Goal: Register for event/course

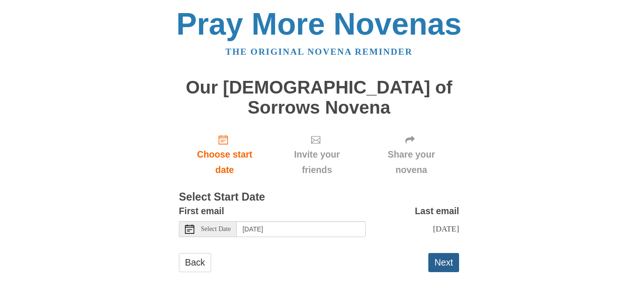
click at [446, 253] on button "Next" at bounding box center [443, 262] width 31 height 19
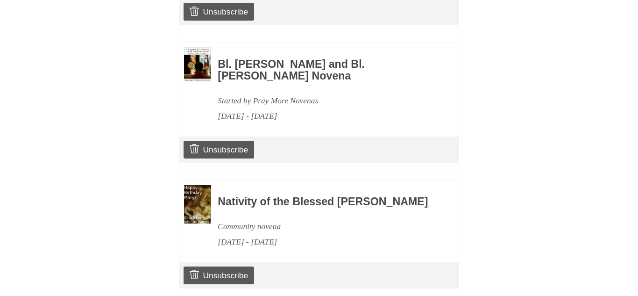
scroll to position [598, 0]
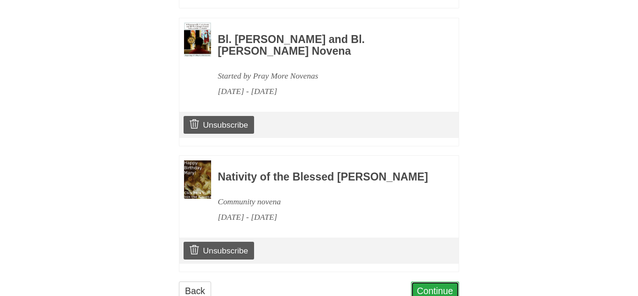
click at [435, 281] on link "Continue" at bounding box center [435, 290] width 49 height 19
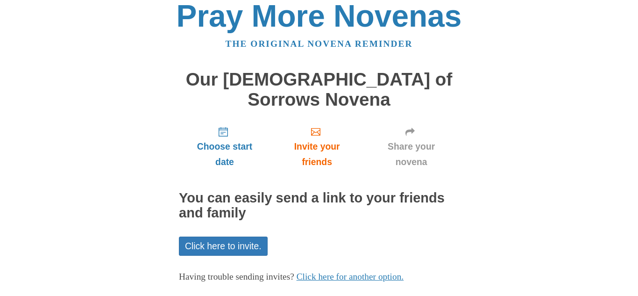
scroll to position [37, 0]
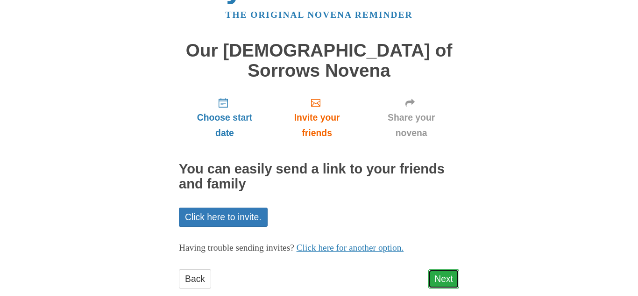
click at [443, 269] on link "Next" at bounding box center [443, 278] width 31 height 19
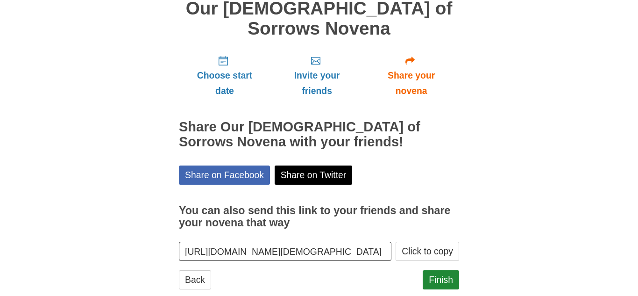
scroll to position [79, 0]
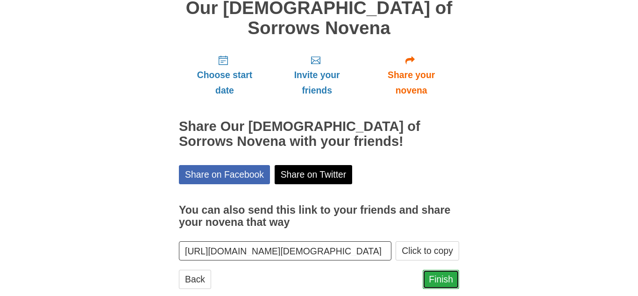
click at [437, 269] on link "Finish" at bounding box center [441, 278] width 36 height 19
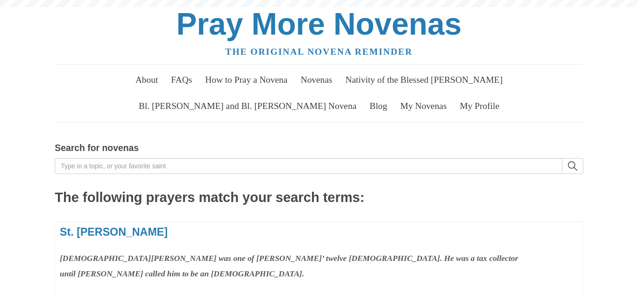
scroll to position [93, 0]
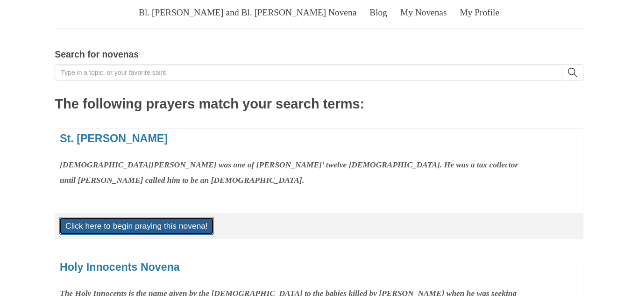
click at [146, 217] on link "Click here to begin praying this novena!" at bounding box center [136, 226] width 155 height 18
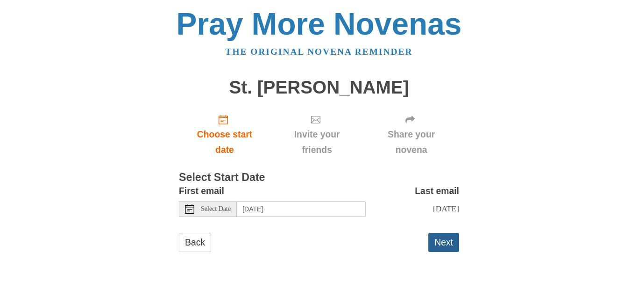
click at [443, 240] on button "Next" at bounding box center [443, 242] width 31 height 19
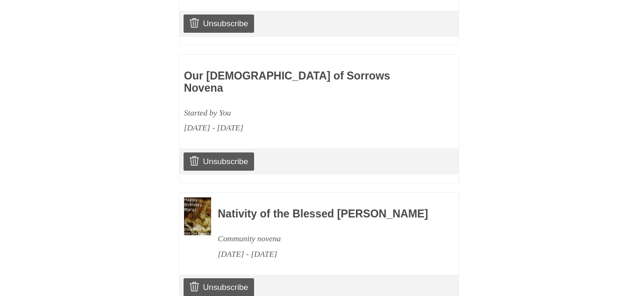
scroll to position [724, 0]
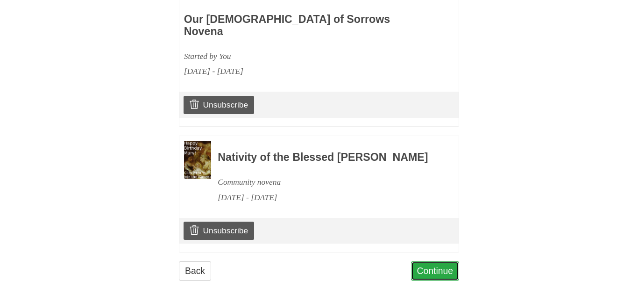
click at [434, 261] on link "Continue" at bounding box center [435, 270] width 49 height 19
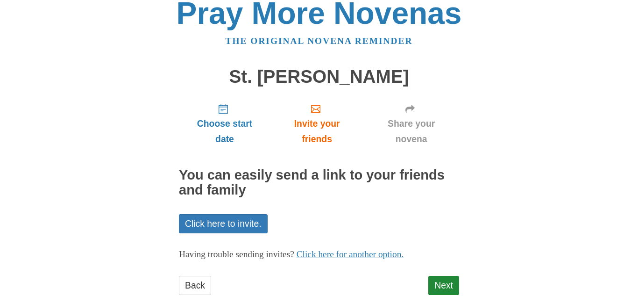
scroll to position [37, 0]
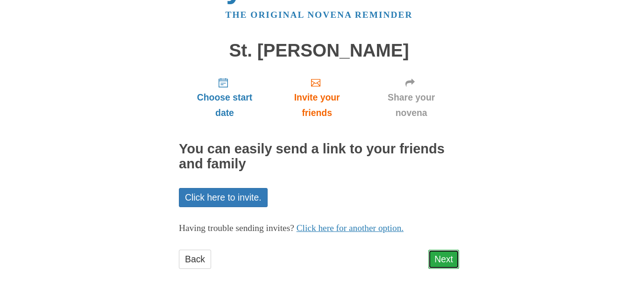
click at [445, 262] on link "Next" at bounding box center [443, 258] width 31 height 19
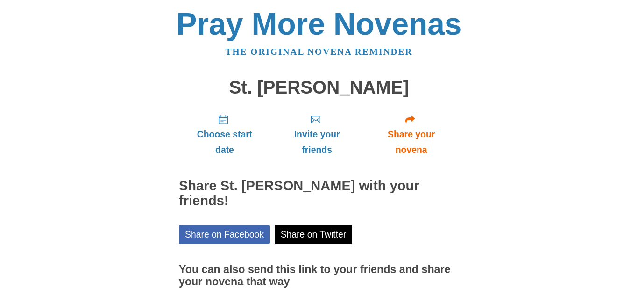
click at [467, 25] on div "Pray More Novenas" at bounding box center [319, 24] width 528 height 31
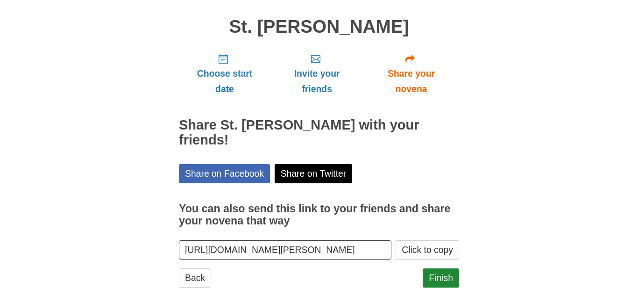
scroll to position [79, 0]
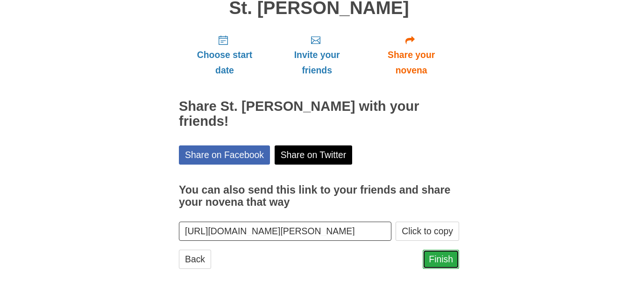
click at [441, 258] on link "Finish" at bounding box center [441, 258] width 36 height 19
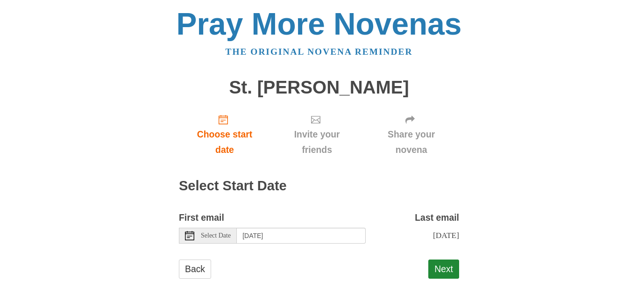
click at [220, 241] on div "Select Date" at bounding box center [208, 235] width 58 height 16
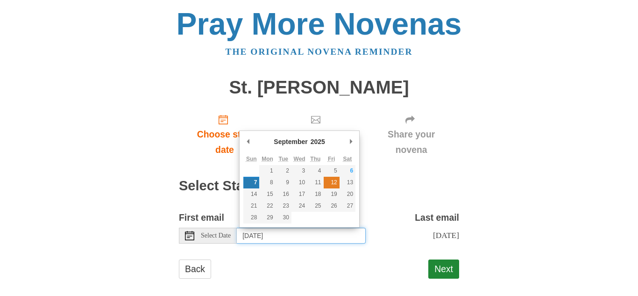
type input "[DATE]"
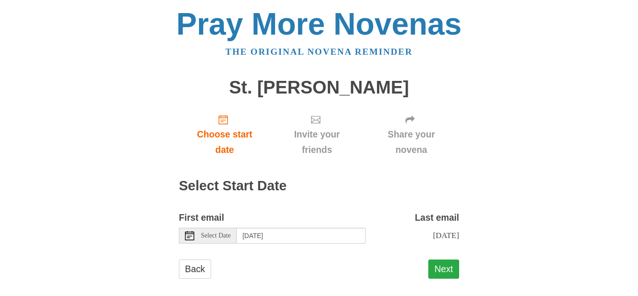
click at [447, 269] on button "Next" at bounding box center [443, 268] width 31 height 19
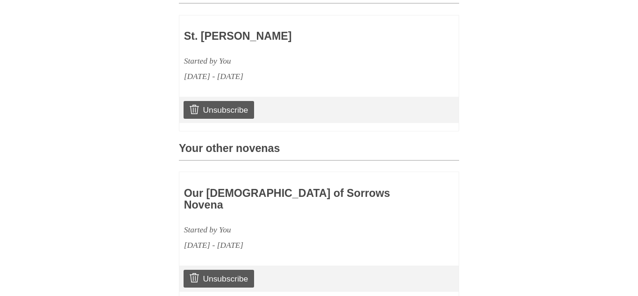
scroll to position [323, 0]
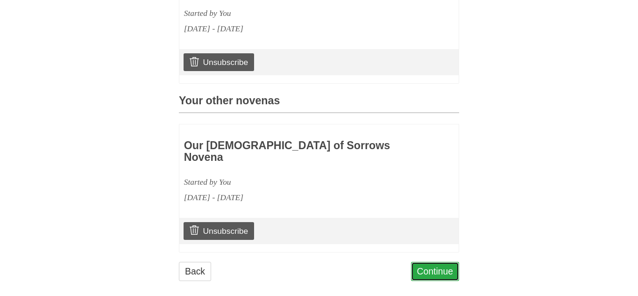
click at [426, 261] on link "Continue" at bounding box center [435, 270] width 49 height 19
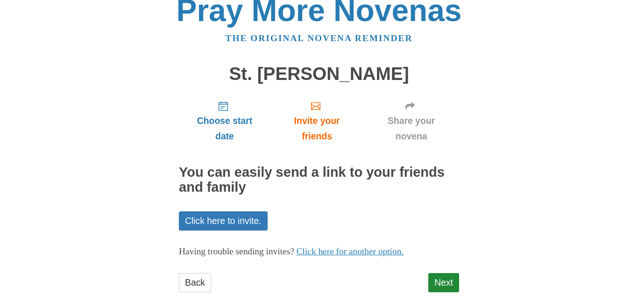
scroll to position [37, 0]
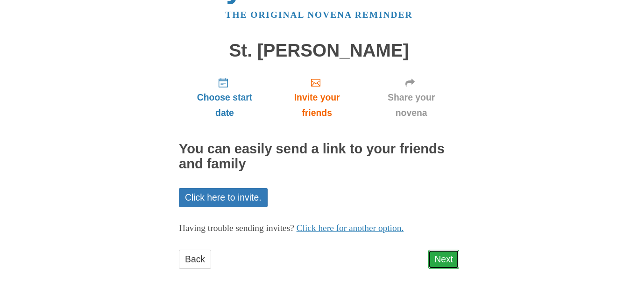
click at [440, 259] on link "Next" at bounding box center [443, 258] width 31 height 19
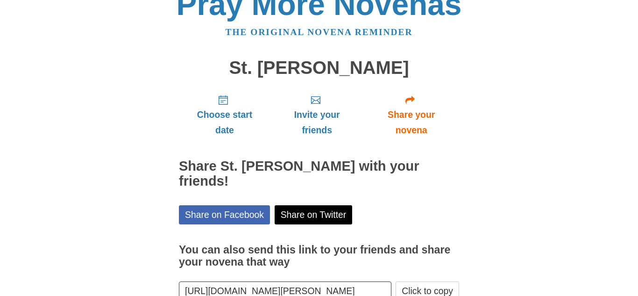
scroll to position [79, 0]
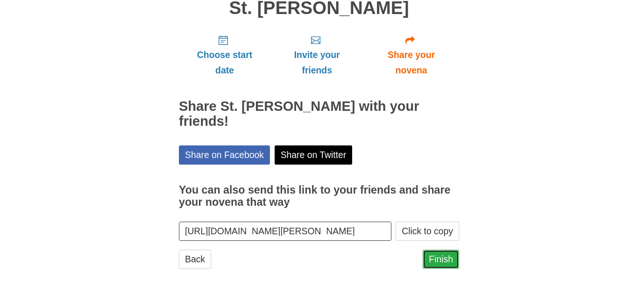
click at [442, 261] on link "Finish" at bounding box center [441, 258] width 36 height 19
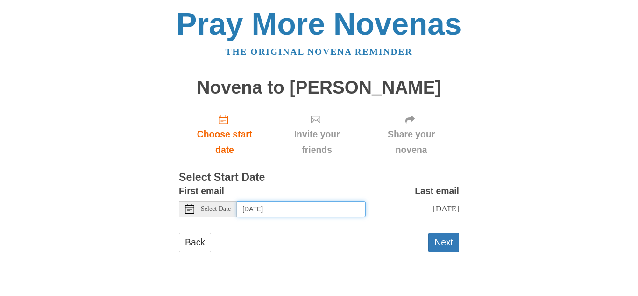
click at [334, 211] on input "Sunday, September 7th" at bounding box center [301, 209] width 129 height 16
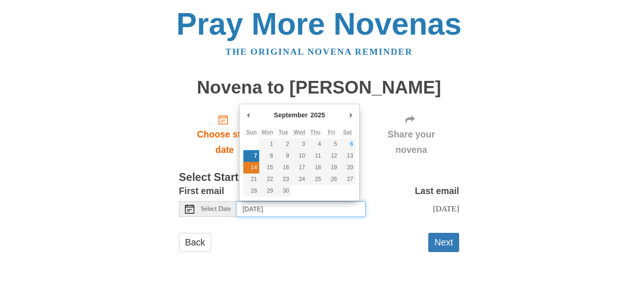
type input "Sunday, September 14th"
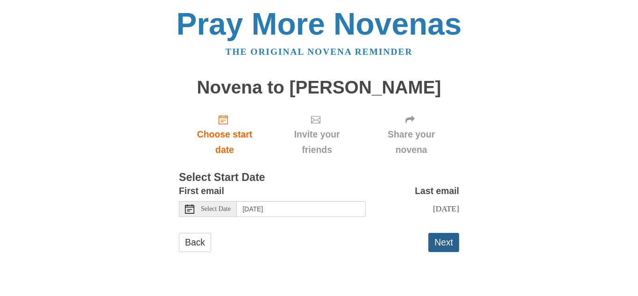
click at [448, 240] on button "Next" at bounding box center [443, 242] width 31 height 19
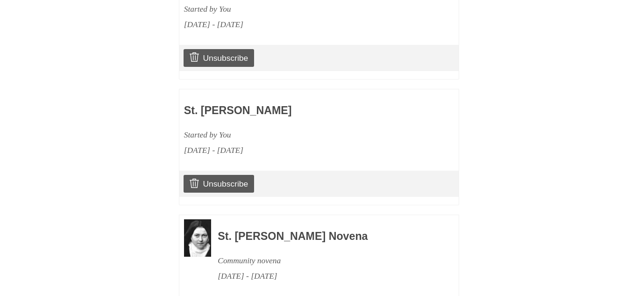
scroll to position [574, 0]
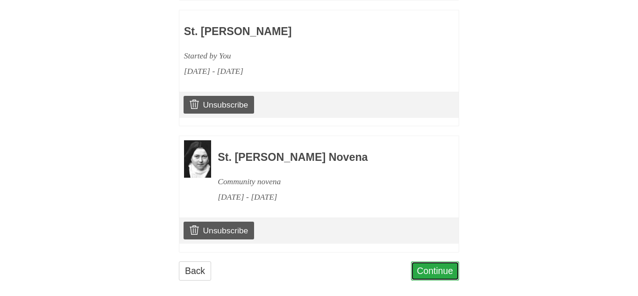
click at [437, 261] on link "Continue" at bounding box center [435, 270] width 49 height 19
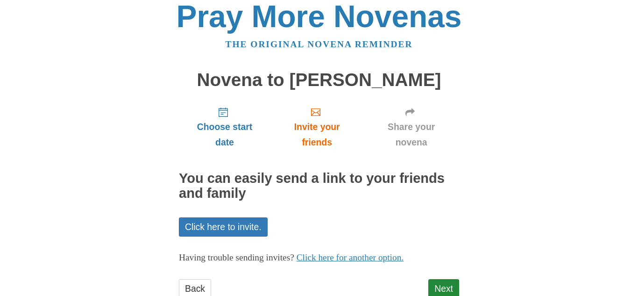
scroll to position [37, 0]
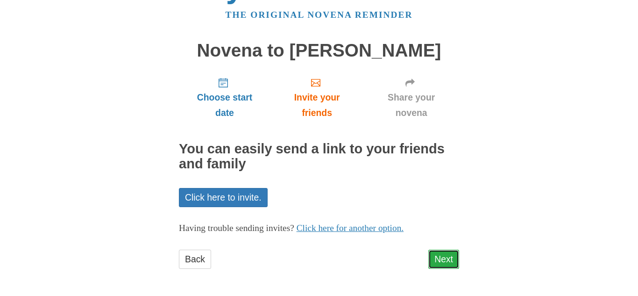
click at [441, 258] on link "Next" at bounding box center [443, 258] width 31 height 19
